Goal: Task Accomplishment & Management: Manage account settings

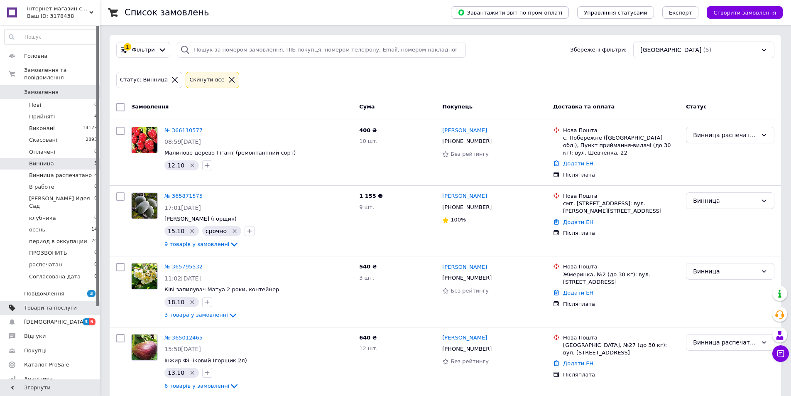
click at [45, 304] on span "Товари та послуги" at bounding box center [50, 307] width 53 height 7
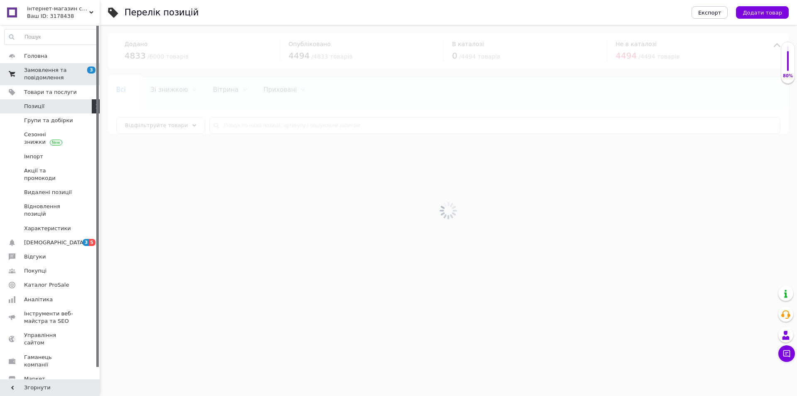
click at [44, 65] on link "Замовлення та повідомлення 3 0" at bounding box center [51, 74] width 102 height 22
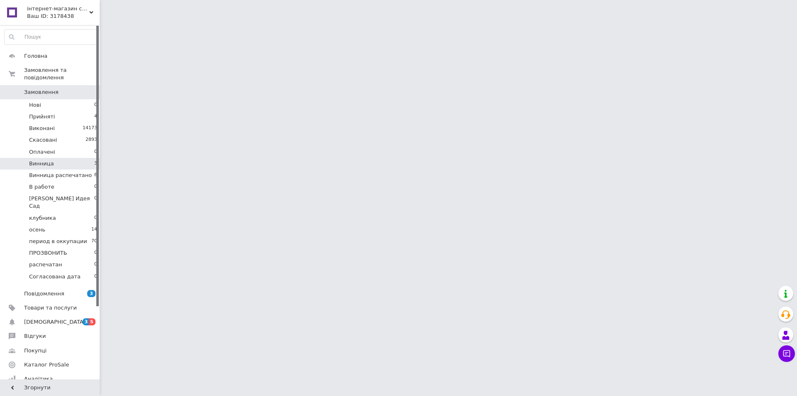
click at [58, 158] on li "Винница 3" at bounding box center [51, 164] width 102 height 12
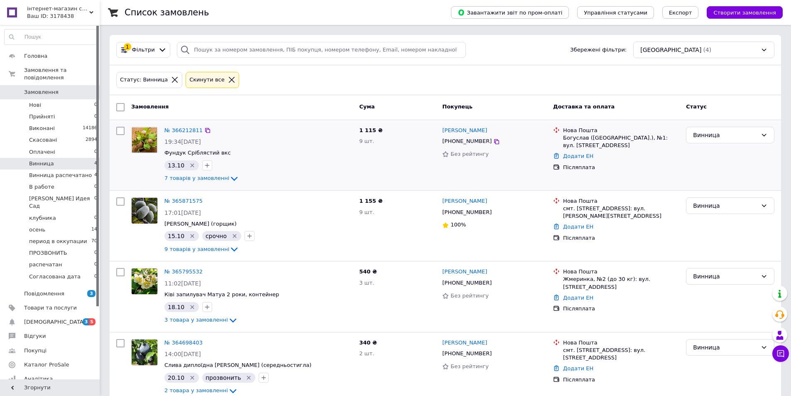
click at [118, 129] on input "checkbox" at bounding box center [120, 131] width 8 height 8
checkbox input "true"
click at [117, 200] on input "checkbox" at bounding box center [120, 201] width 8 height 8
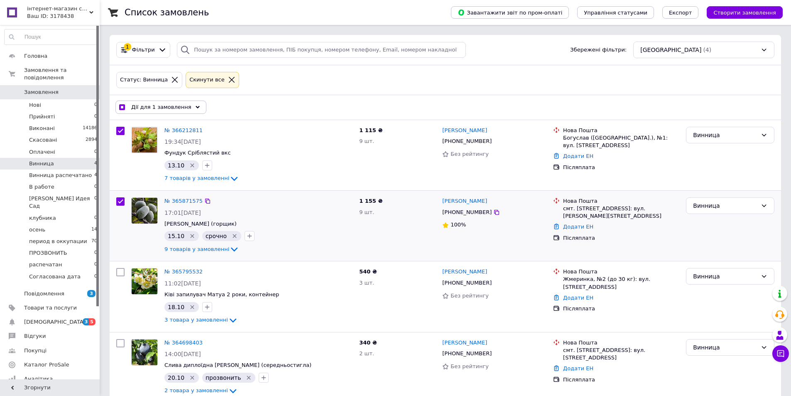
checkbox input "true"
click at [216, 251] on span "9 товарів у замовленні" at bounding box center [196, 249] width 65 height 6
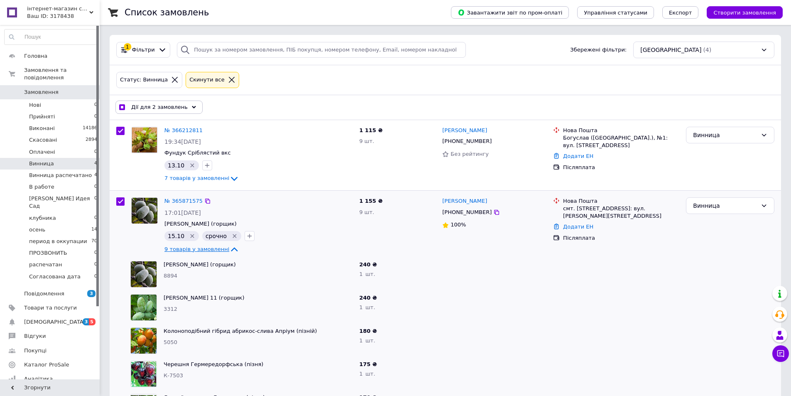
click at [216, 251] on span "9 товарів у замовленні" at bounding box center [196, 249] width 65 height 6
checkbox input "true"
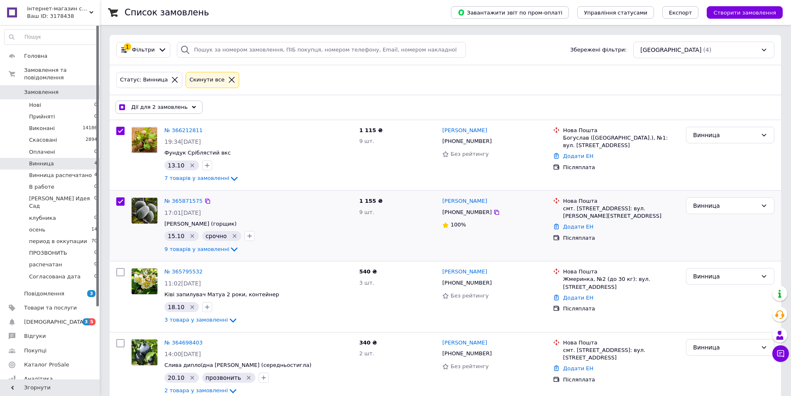
click at [120, 200] on input "checkbox" at bounding box center [120, 201] width 8 height 8
checkbox input "false"
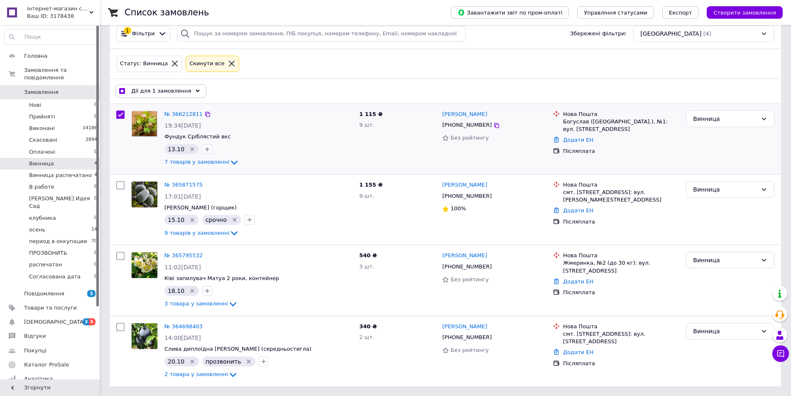
click at [193, 156] on div "№ 366212811 19:34, 11.10.2025 Фундук Сріблястий вкс 13.10   7 товарів у замовле…" at bounding box center [258, 139] width 195 height 64
click at [197, 159] on span "7 товарів у замовленні" at bounding box center [196, 162] width 65 height 6
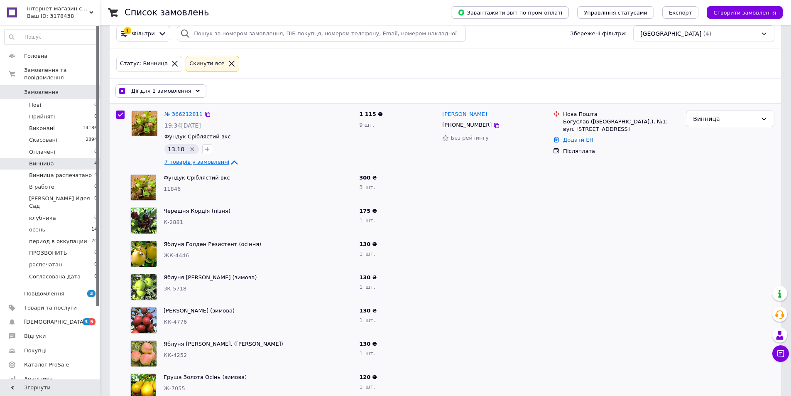
click at [197, 159] on span "7 товарів у замовленні" at bounding box center [196, 162] width 65 height 6
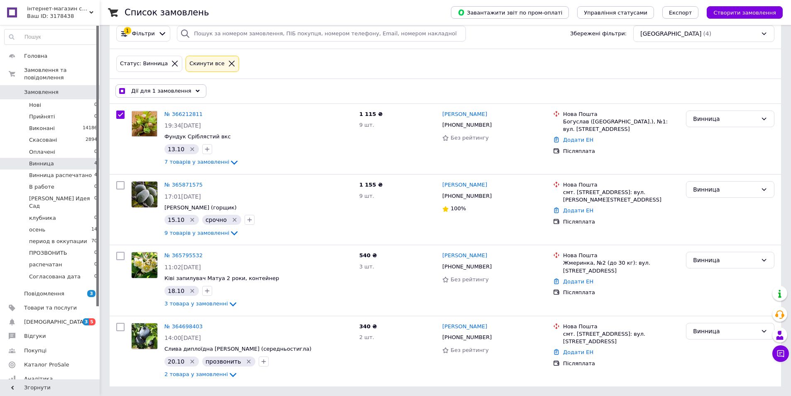
click at [180, 86] on div "Дії для 1 замовлення" at bounding box center [160, 90] width 91 height 13
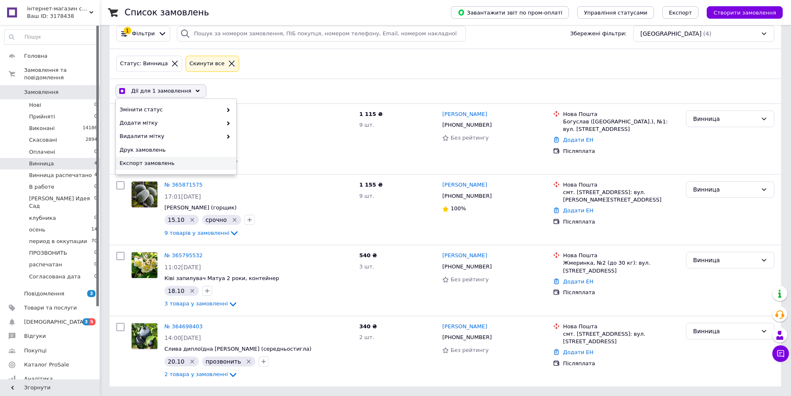
click at [166, 164] on span "Експорт замовлень" at bounding box center [175, 162] width 111 height 7
checkbox input "true"
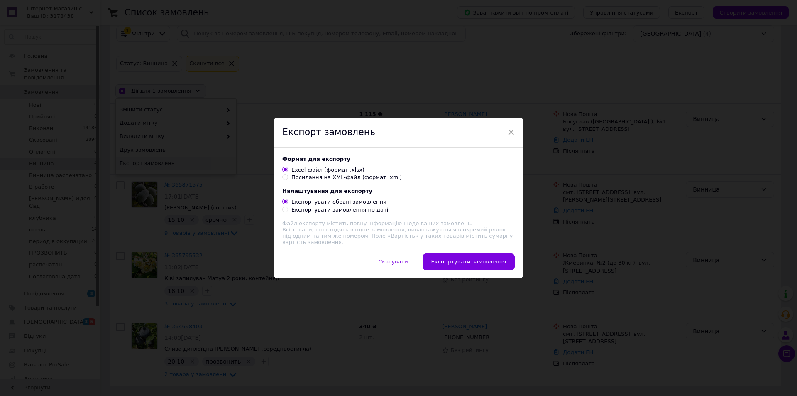
click at [328, 181] on div "Посилання на XML-файл (формат .xml)" at bounding box center [347, 177] width 110 height 7
click at [288, 179] on input "Посилання на XML-файл (формат .xml)" at bounding box center [284, 176] width 5 height 5
radio input "true"
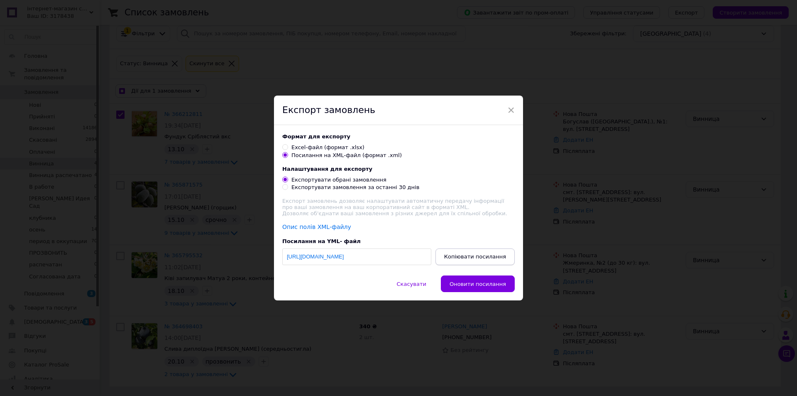
click at [471, 257] on span "Копіювати посилання" at bounding box center [475, 256] width 62 height 6
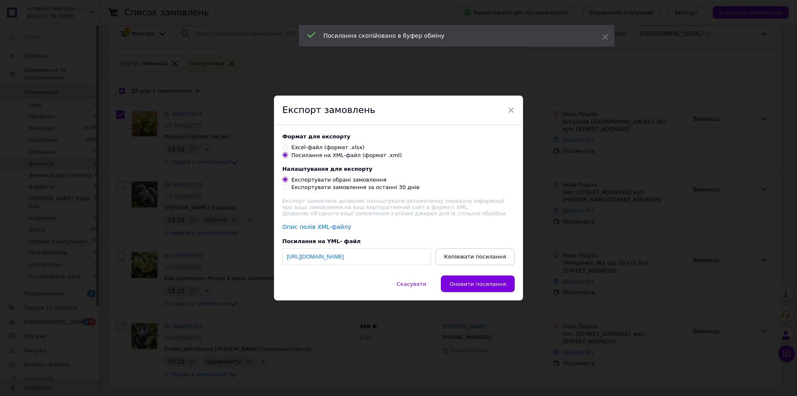
click at [251, 178] on div "× Експорт замовлень Формат для експорту Excel-файл (формат .xlsx) Посилання на …" at bounding box center [398, 198] width 797 height 396
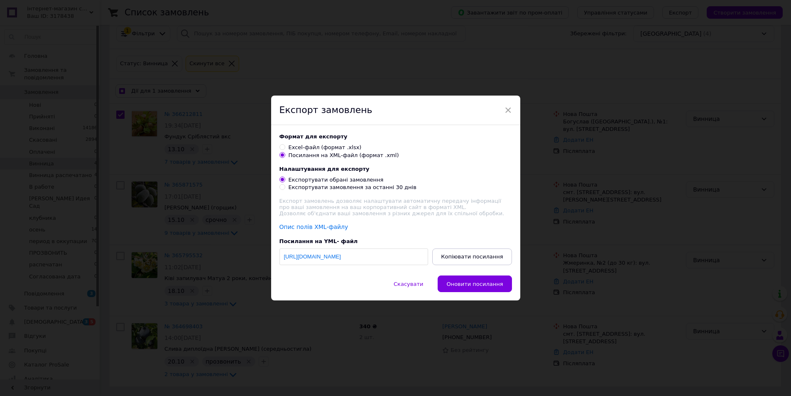
click at [512, 104] on div "Експорт замовлень" at bounding box center [395, 111] width 249 height 30
click at [511, 104] on div "Експорт замовлень" at bounding box center [395, 111] width 249 height 30
click at [510, 106] on span "×" at bounding box center [508, 110] width 7 height 14
click at [505, 107] on span "×" at bounding box center [508, 110] width 7 height 14
click at [507, 105] on span "×" at bounding box center [508, 110] width 7 height 14
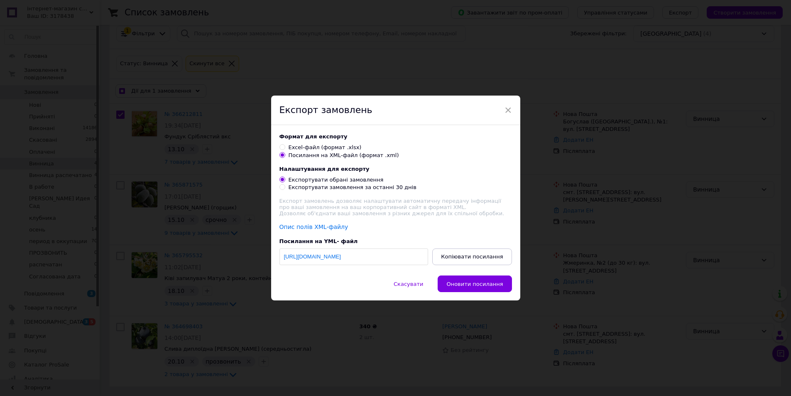
click at [404, 329] on div "× Експорт замовлень Формат для експорту Excel-файл (формат .xlsx) Посилання на …" at bounding box center [395, 198] width 791 height 396
click at [506, 106] on span "×" at bounding box center [508, 110] width 7 height 14
click at [491, 78] on div "× Експорт замовлень Формат для експорту Excel-файл (формат .xlsx) Посилання на …" at bounding box center [395, 198] width 791 height 396
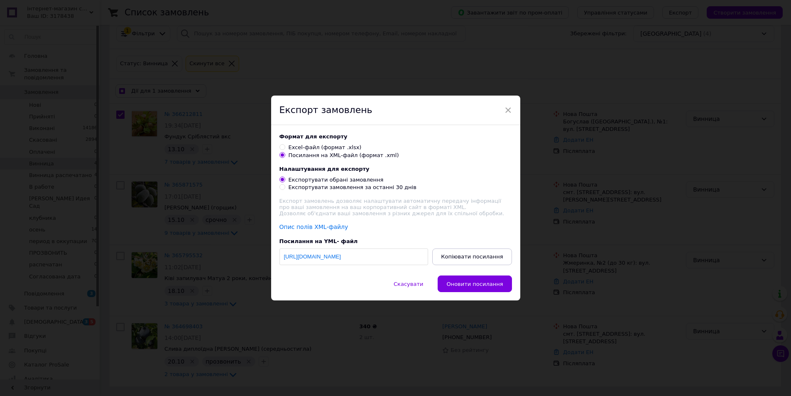
click at [474, 75] on div "× Експорт замовлень Формат для експорту Excel-файл (формат .xlsx) Посилання на …" at bounding box center [395, 198] width 791 height 396
drag, startPoint x: 446, startPoint y: 56, endPoint x: 113, endPoint y: 13, distance: 335.9
click at [437, 53] on div "× Експорт замовлень Формат для експорту Excel-файл (формат .xlsx) Посилання на …" at bounding box center [395, 198] width 791 height 396
checkbox input "true"
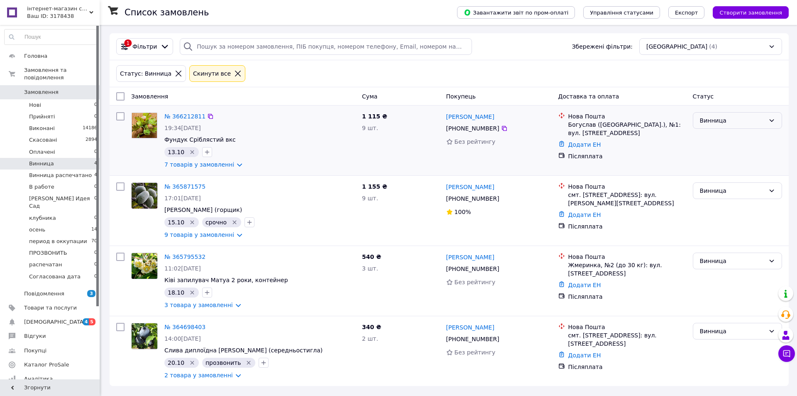
click at [739, 115] on div "Винница" at bounding box center [737, 120] width 89 height 17
click at [727, 197] on li "Винница распечатано" at bounding box center [738, 198] width 88 height 15
